Goal: Task Accomplishment & Management: Use online tool/utility

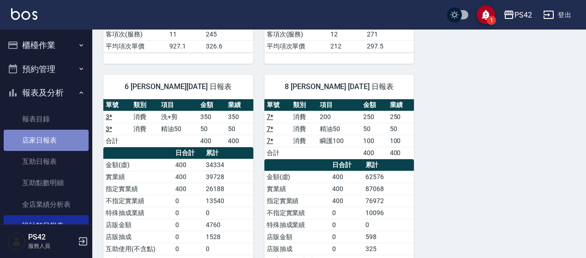
click at [60, 141] on link "店家日報表" at bounding box center [46, 140] width 85 height 21
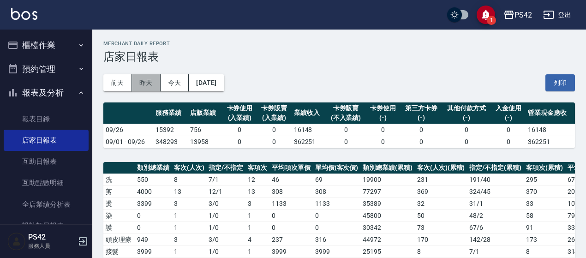
click at [150, 80] on button "昨天" at bounding box center [146, 82] width 29 height 17
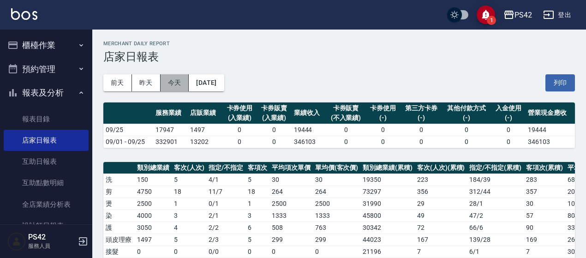
click at [171, 79] on button "今天" at bounding box center [175, 82] width 29 height 17
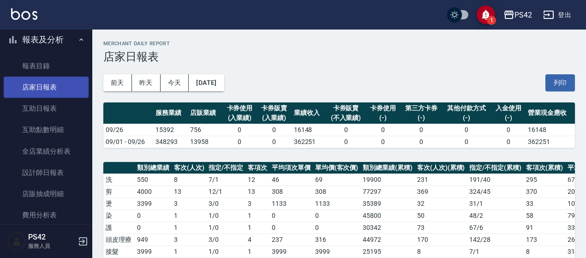
scroll to position [92, 0]
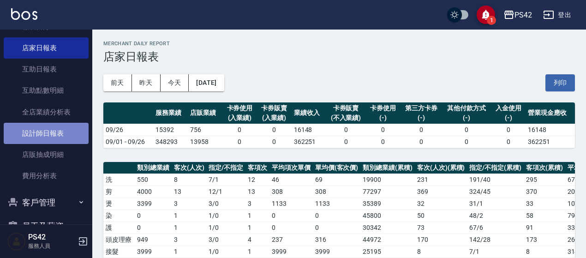
click at [46, 133] on link "設計師日報表" at bounding box center [46, 133] width 85 height 21
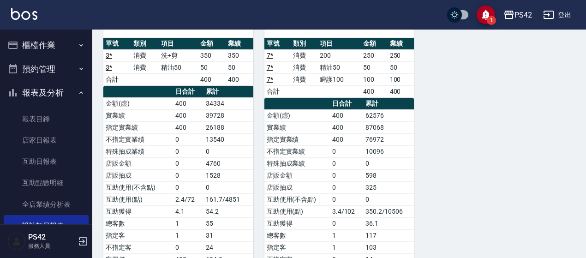
click at [47, 42] on button "櫃檯作業" at bounding box center [46, 45] width 85 height 24
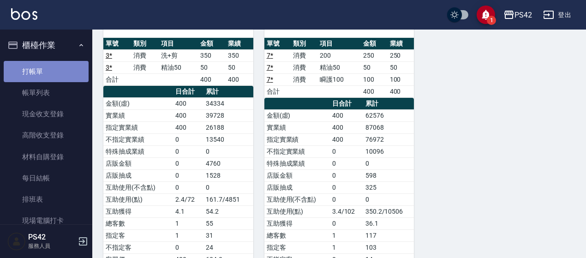
click at [58, 72] on link "打帳單" at bounding box center [46, 71] width 85 height 21
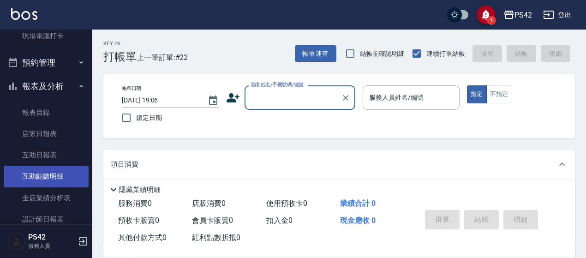
scroll to position [231, 0]
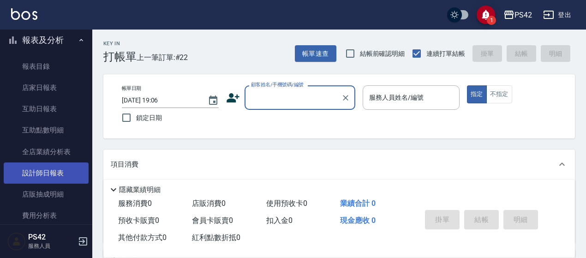
click at [61, 171] on link "設計師日報表" at bounding box center [46, 172] width 85 height 21
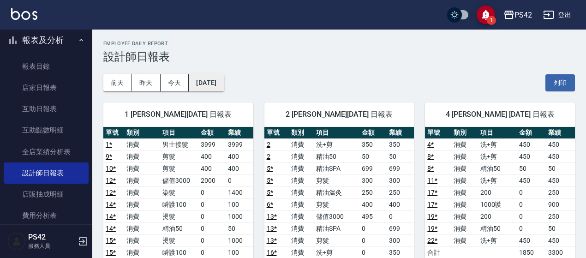
click at [224, 79] on button "[DATE]" at bounding box center [206, 82] width 35 height 17
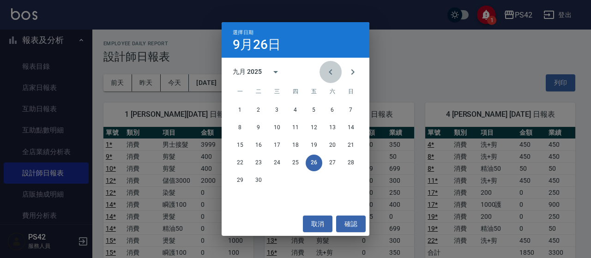
click at [331, 71] on icon "Previous month" at bounding box center [330, 71] width 11 height 11
click at [350, 181] on button "31" at bounding box center [350, 180] width 17 height 17
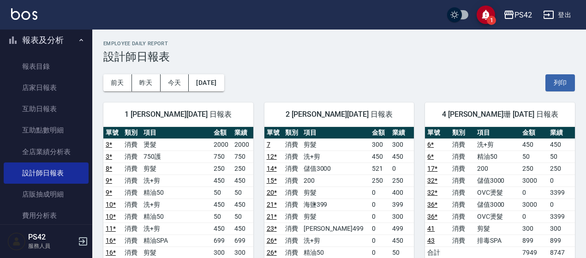
drag, startPoint x: 171, startPoint y: 86, endPoint x: 373, endPoint y: 51, distance: 205.2
click at [180, 81] on button "今天" at bounding box center [175, 82] width 29 height 17
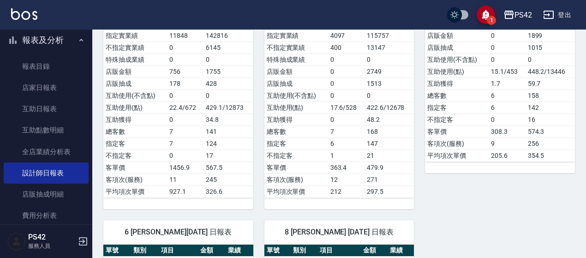
scroll to position [288, 0]
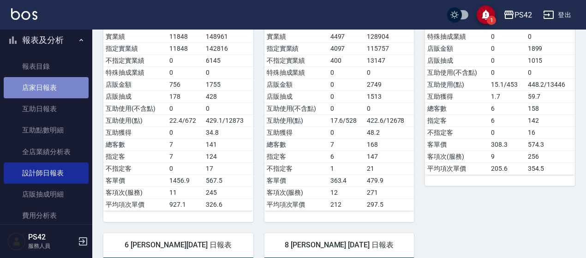
click at [47, 91] on link "店家日報表" at bounding box center [46, 87] width 85 height 21
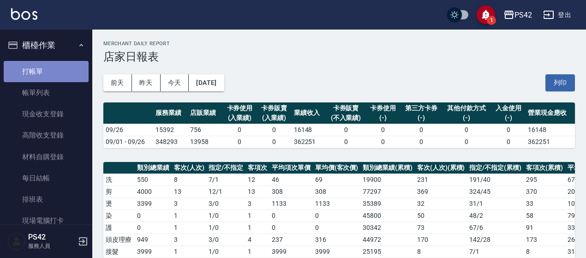
click at [46, 65] on link "打帳單" at bounding box center [46, 71] width 85 height 21
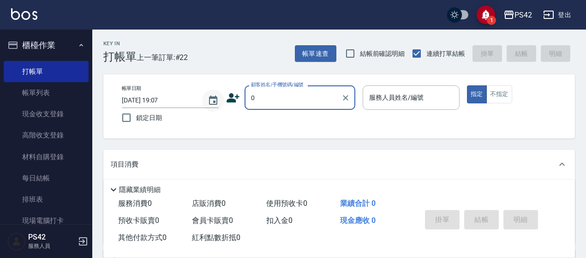
type input "無名字/0/null"
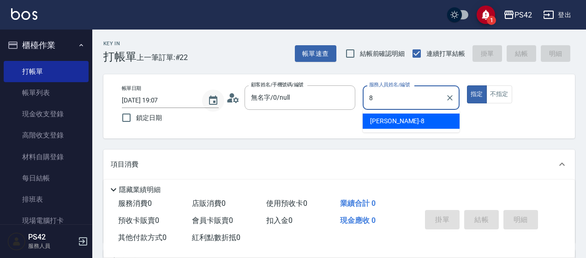
type input "[PERSON_NAME]-8"
type button "true"
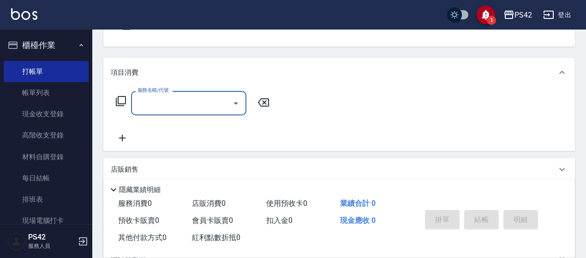
scroll to position [92, 0]
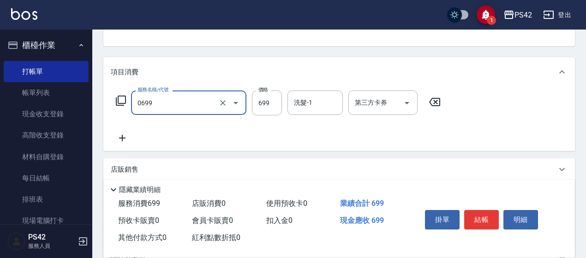
type input "精油SPA(0699)"
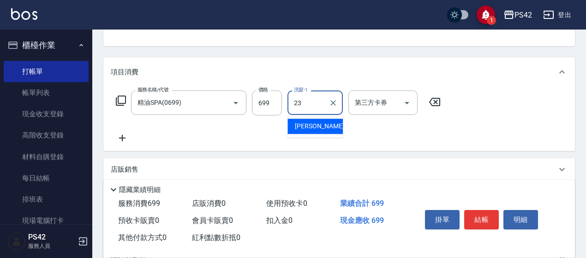
type input "[PERSON_NAME]-23"
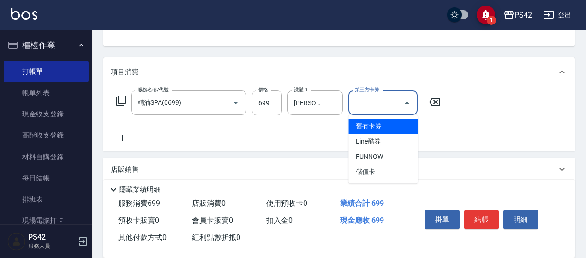
type input "舊有卡券"
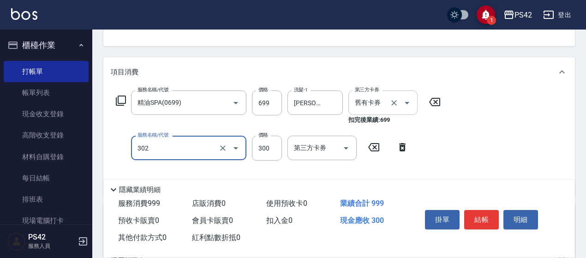
click at [409, 102] on icon "Open" at bounding box center [407, 102] width 11 height 11
type input "剪髮(302)"
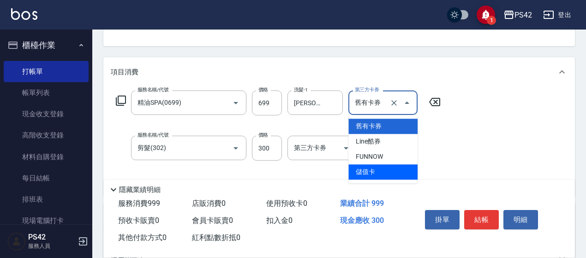
click at [388, 176] on span "儲值卡" at bounding box center [382, 171] width 69 height 15
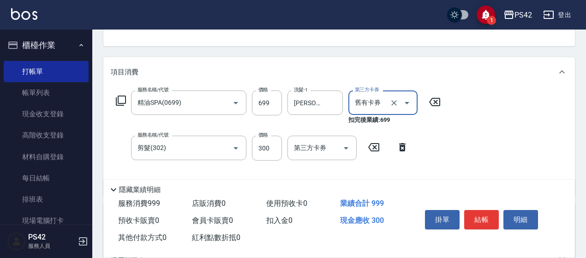
type input "儲值卡"
click at [482, 225] on div "掛單 結帳 明細" at bounding box center [481, 220] width 120 height 29
click at [479, 210] on button "結帳" at bounding box center [481, 219] width 35 height 19
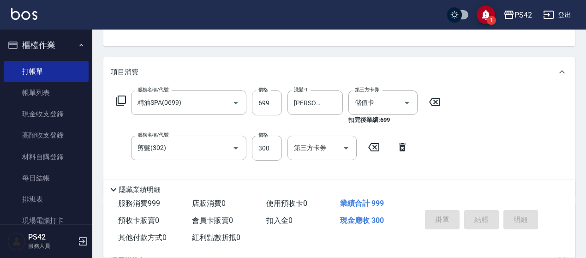
type input "[DATE] 19:08"
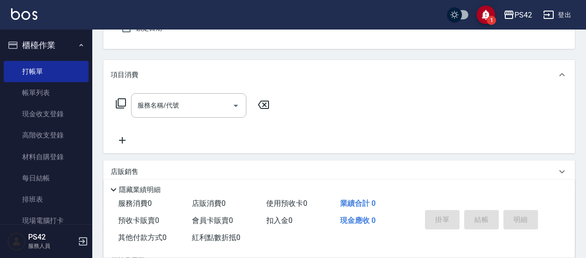
type input "無名字/0/null"
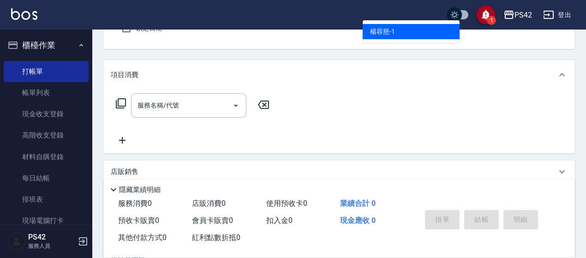
type input "[PERSON_NAME]-1"
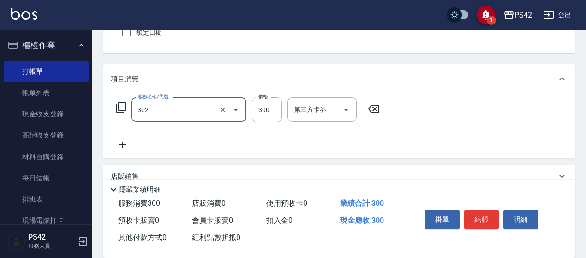
type input "剪髮(302)"
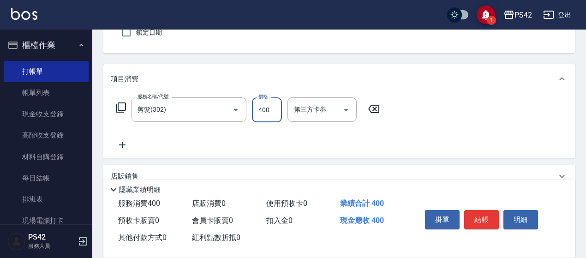
type input "400"
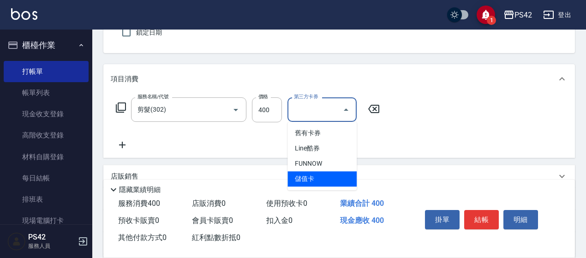
type input "儲值卡"
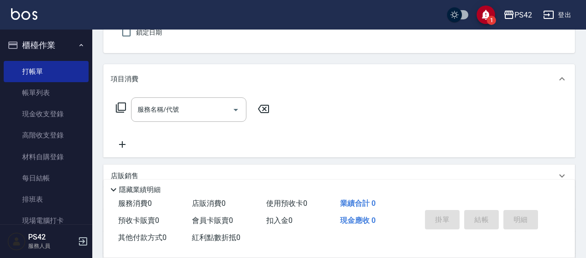
type input "無名字/0/null"
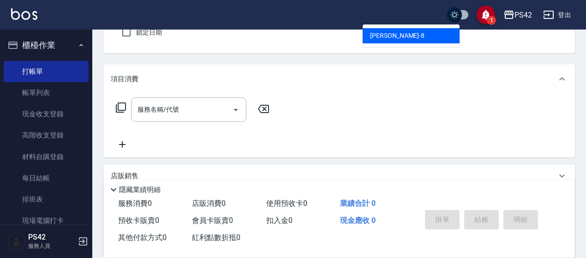
type input "[PERSON_NAME]-8"
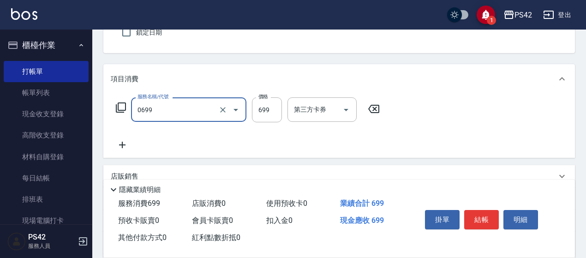
type input "精油SPA(0699)"
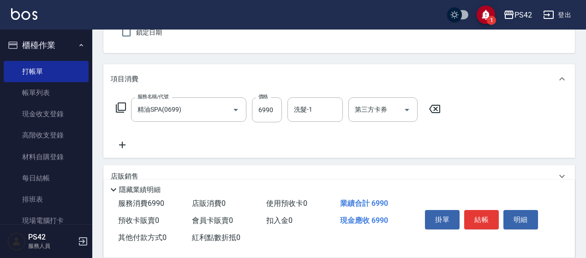
click at [265, 90] on div "項目消費" at bounding box center [339, 79] width 472 height 30
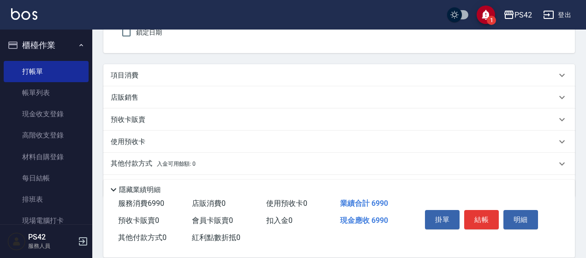
drag, startPoint x: 276, startPoint y: 103, endPoint x: 276, endPoint y: 95, distance: 8.3
click at [276, 103] on div "店販銷售" at bounding box center [339, 97] width 472 height 22
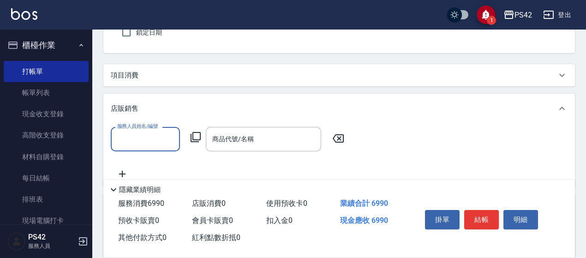
scroll to position [0, 0]
click at [229, 79] on div "項目消費" at bounding box center [334, 76] width 446 height 10
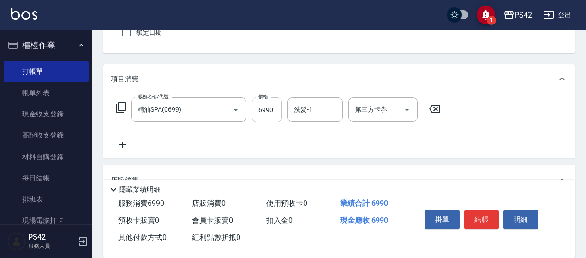
click at [274, 115] on input "6990" at bounding box center [267, 109] width 30 height 25
type input "699"
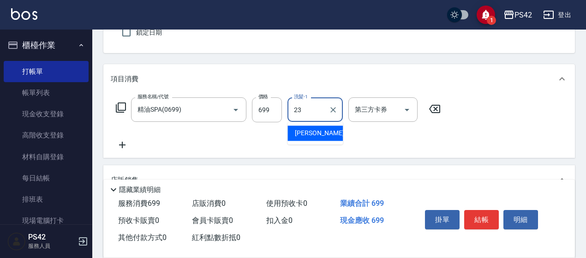
type input "[PERSON_NAME]-23"
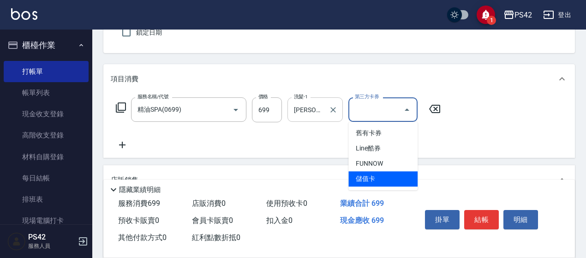
type input "儲值卡"
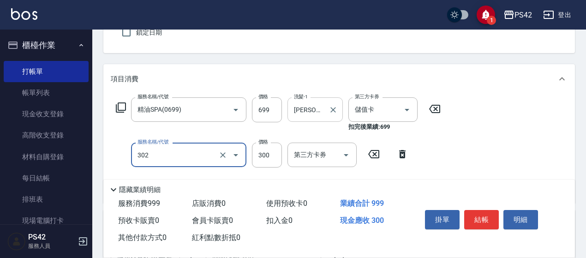
type input "剪髮(302)"
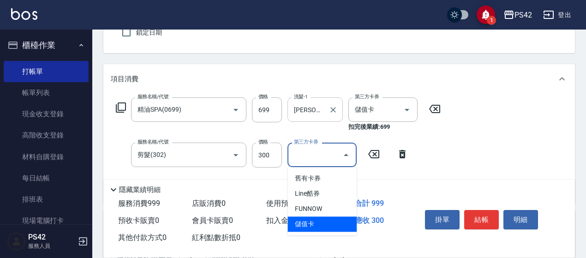
type input "儲值卡"
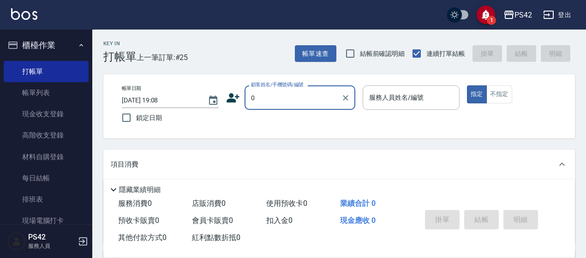
type input "無名字/0/null"
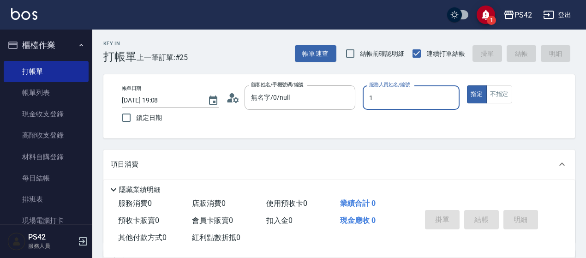
type input "[PERSON_NAME]-1"
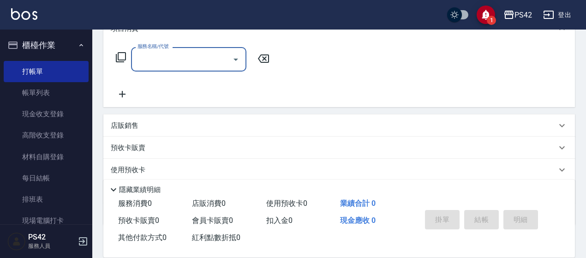
scroll to position [138, 0]
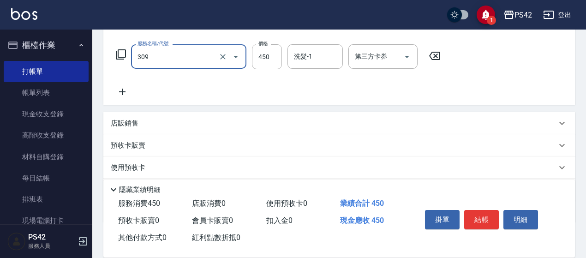
type input "洗+剪(309)"
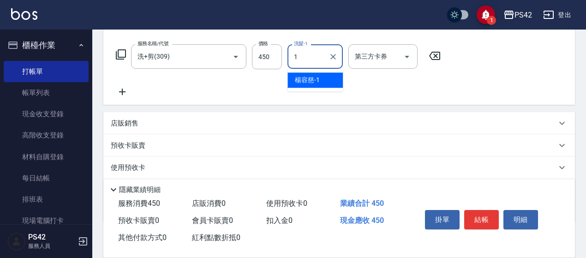
type input "[PERSON_NAME]-1"
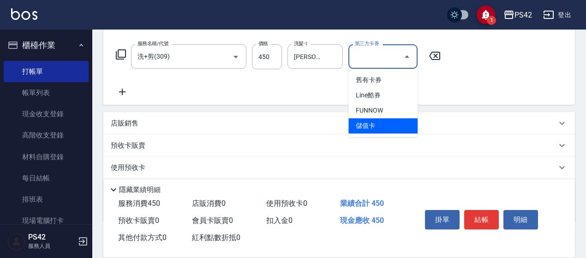
type input "儲值卡"
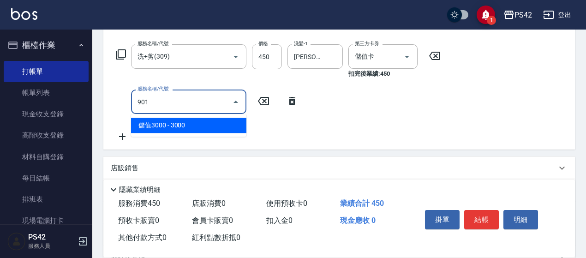
type input "儲值3000(901)"
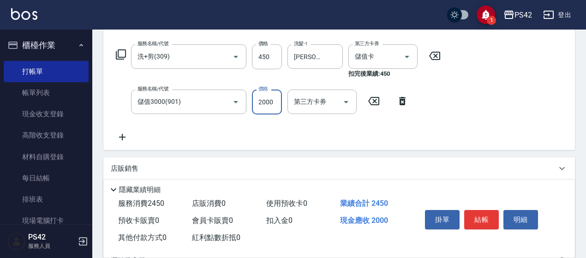
type input "2000"
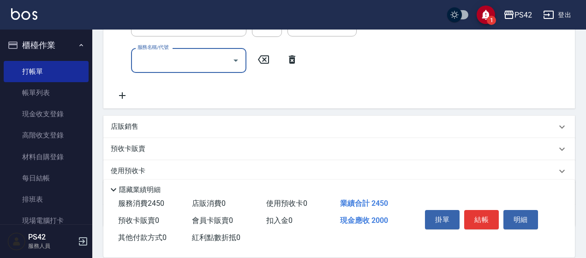
scroll to position [231, 0]
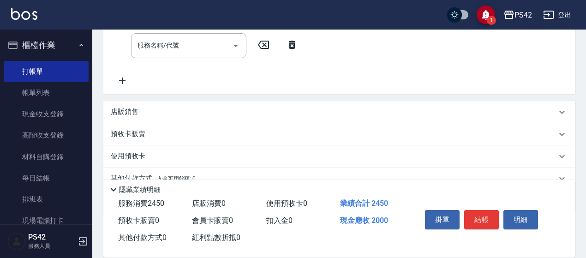
drag, startPoint x: 200, startPoint y: 115, endPoint x: 208, endPoint y: 112, distance: 8.9
click at [200, 115] on div "店販銷售" at bounding box center [334, 112] width 446 height 10
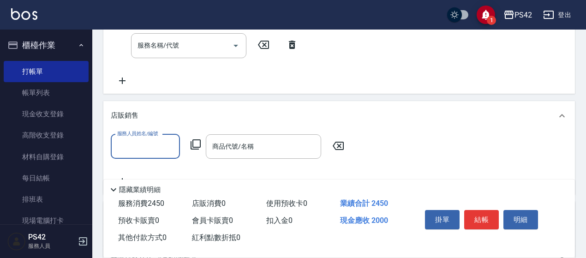
scroll to position [0, 0]
type input "[PERSON_NAME]-1"
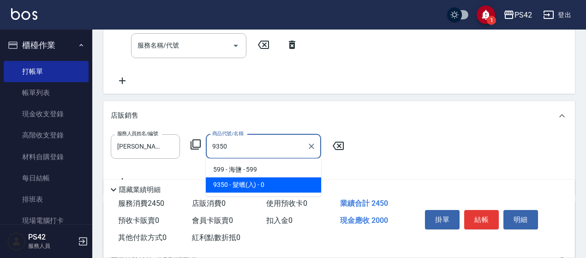
type input "髮蠟(入)"
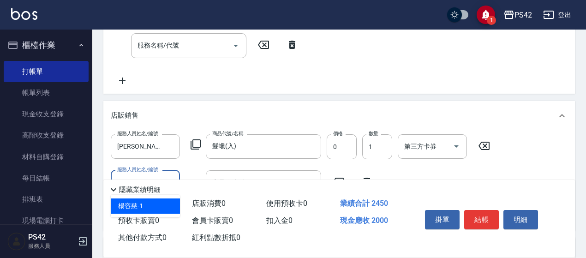
type input "[PERSON_NAME]-1"
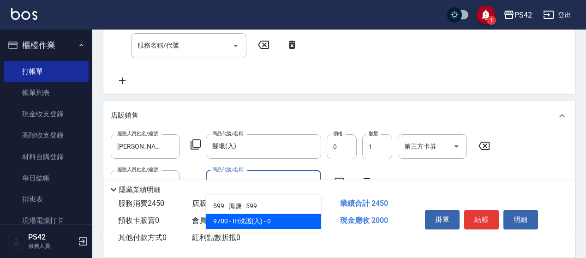
type input "IH洗護(入)"
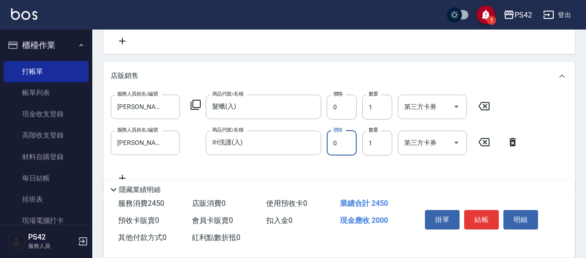
scroll to position [323, 0]
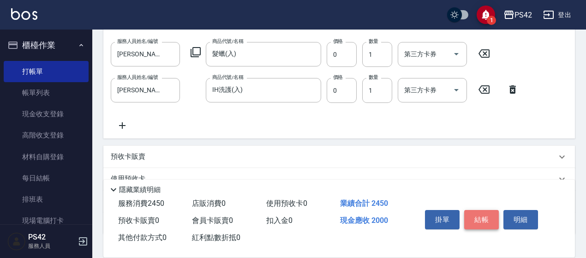
click at [480, 220] on button "結帳" at bounding box center [481, 219] width 35 height 19
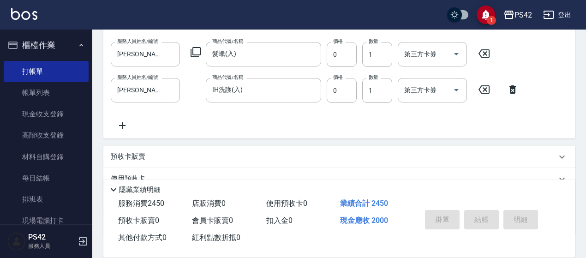
type input "[DATE] 19:09"
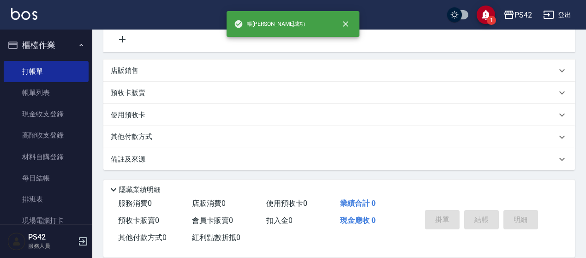
scroll to position [0, 0]
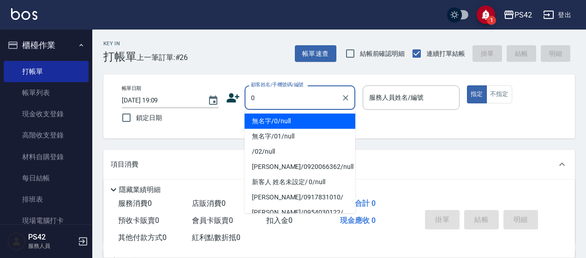
type input "無名字/0/null"
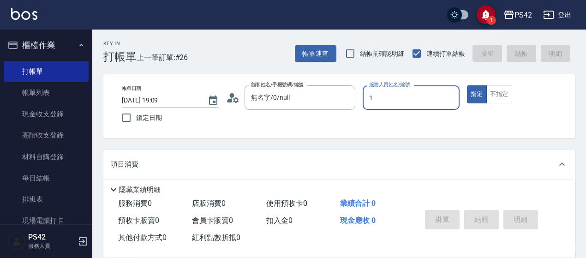
type input "[PERSON_NAME]-1"
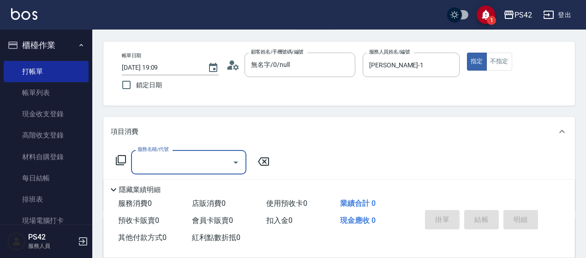
scroll to position [46, 0]
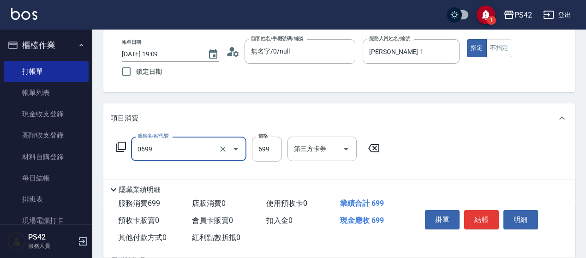
type input "精油SPA(0699)"
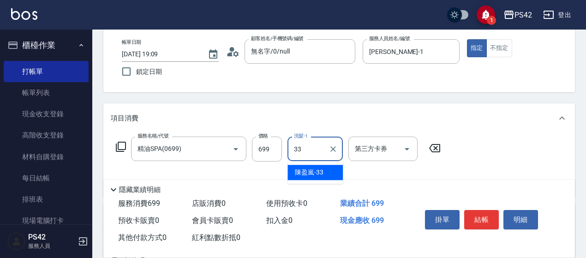
type input "[PERSON_NAME]-33"
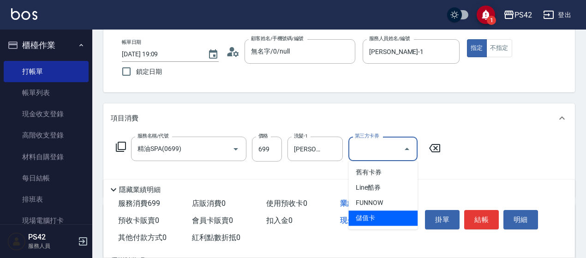
type input "儲值卡"
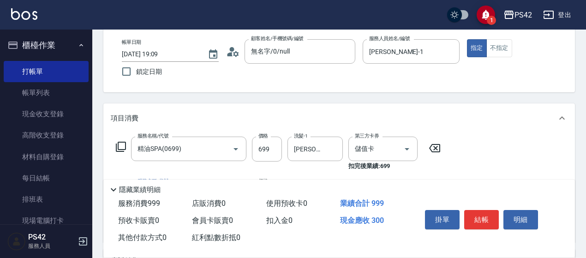
type input "剪髮(302)"
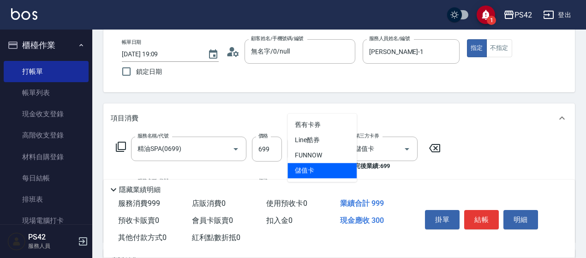
type input "儲值卡"
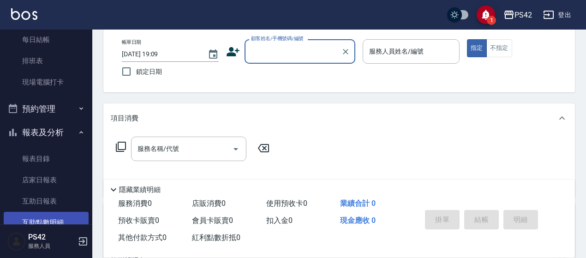
scroll to position [185, 0]
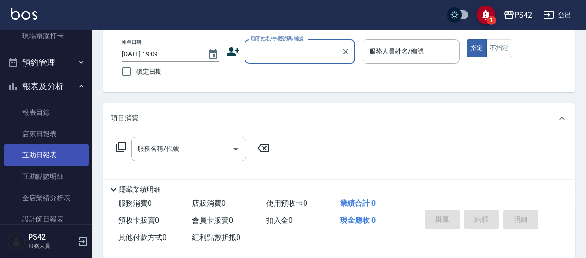
click at [48, 160] on link "互助日報表" at bounding box center [46, 154] width 85 height 21
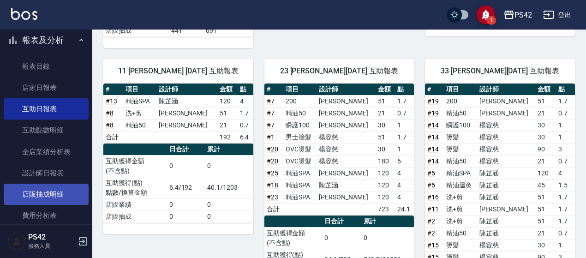
scroll to position [277, 0]
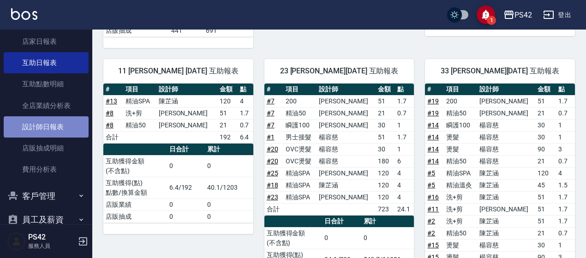
click at [56, 125] on link "設計師日報表" at bounding box center [46, 126] width 85 height 21
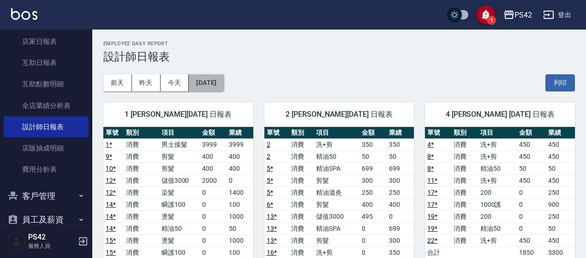
click at [222, 78] on button "[DATE]" at bounding box center [206, 82] width 35 height 17
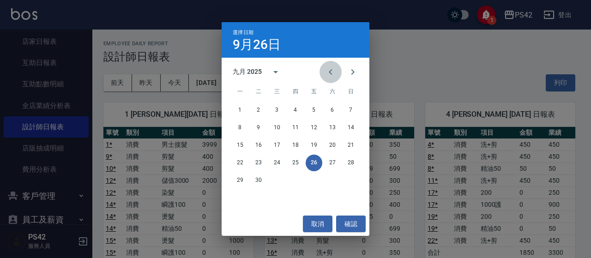
click at [332, 75] on icon "Previous month" at bounding box center [330, 71] width 11 height 11
click at [332, 77] on icon "Previous month" at bounding box center [330, 71] width 11 height 11
click at [292, 179] on button "31" at bounding box center [295, 180] width 17 height 17
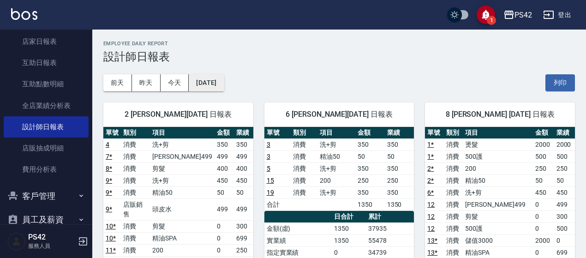
click at [213, 82] on button "[DATE]" at bounding box center [206, 82] width 35 height 17
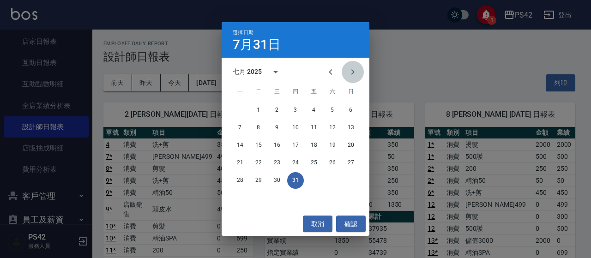
click at [353, 74] on icon "Next month" at bounding box center [352, 71] width 11 height 11
click at [359, 77] on button "Next month" at bounding box center [353, 72] width 22 height 22
click at [313, 162] on button "26" at bounding box center [314, 163] width 17 height 17
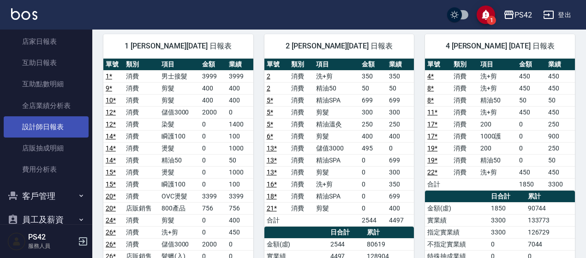
scroll to position [231, 0]
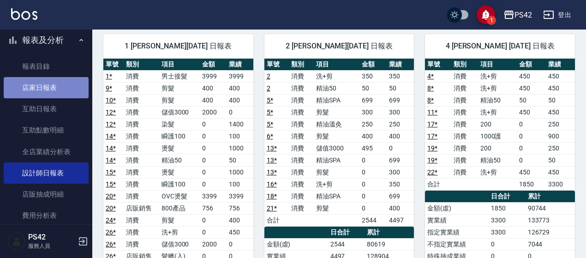
click at [56, 92] on link "店家日報表" at bounding box center [46, 87] width 85 height 21
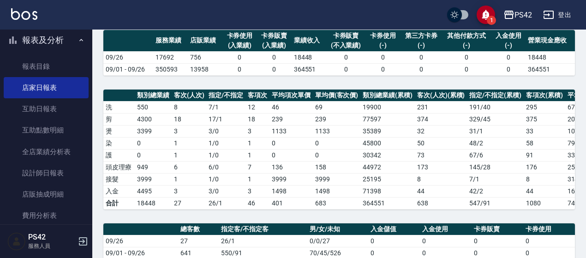
scroll to position [46, 0]
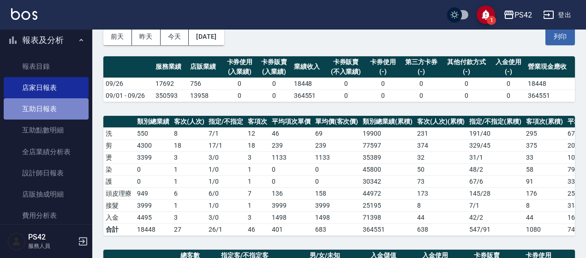
click at [46, 114] on link "互助日報表" at bounding box center [46, 108] width 85 height 21
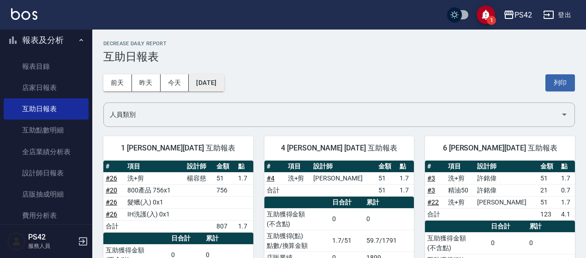
click at [224, 78] on button "[DATE]" at bounding box center [206, 82] width 35 height 17
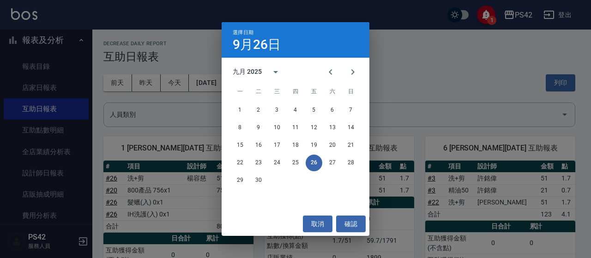
click at [491, 96] on div "選擇日期 [DATE] 九月 2025 一 二 三 四 五 六 日 1 2 3 4 5 6 7 8 9 10 11 12 13 14 15 16 17 18 …" at bounding box center [295, 129] width 591 height 258
